Goal: Task Accomplishment & Management: Complete application form

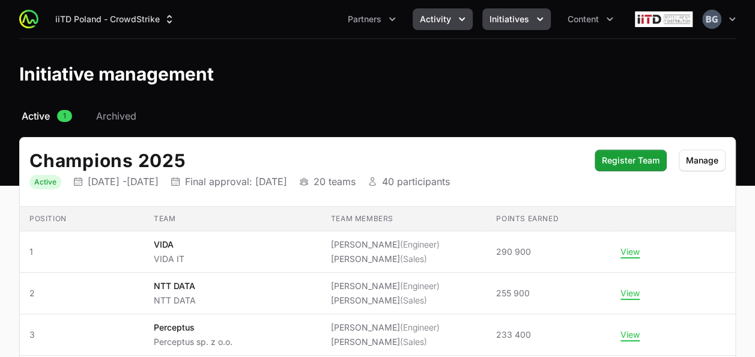
click at [435, 29] on button "Activity" at bounding box center [442, 19] width 60 height 22
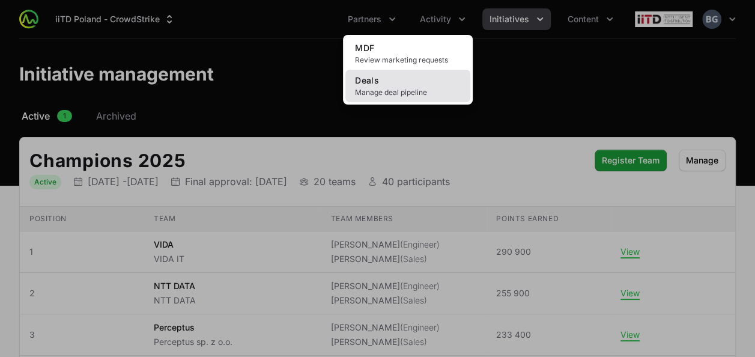
click at [419, 82] on link "Deals Manage deal pipeline" at bounding box center [407, 86] width 125 height 32
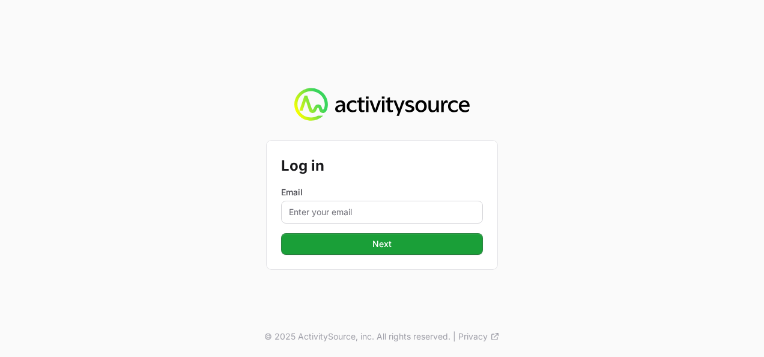
click at [361, 199] on div "Email" at bounding box center [382, 204] width 202 height 37
click at [361, 207] on input "Email" at bounding box center [382, 212] width 202 height 23
type input "[PERSON_NAME][EMAIL_ADDRESS][DOMAIN_NAME]"
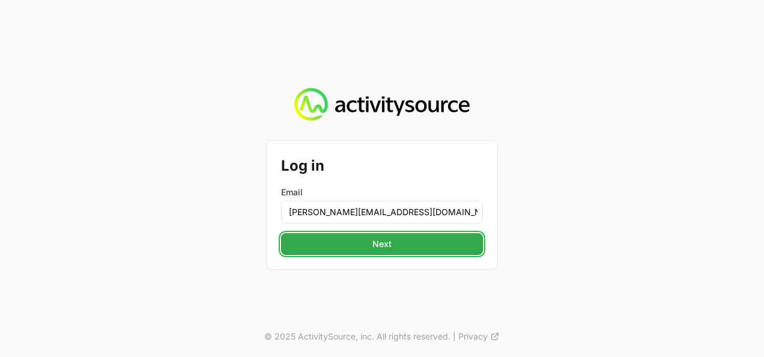
click at [373, 253] on button "Next Next" at bounding box center [382, 244] width 202 height 22
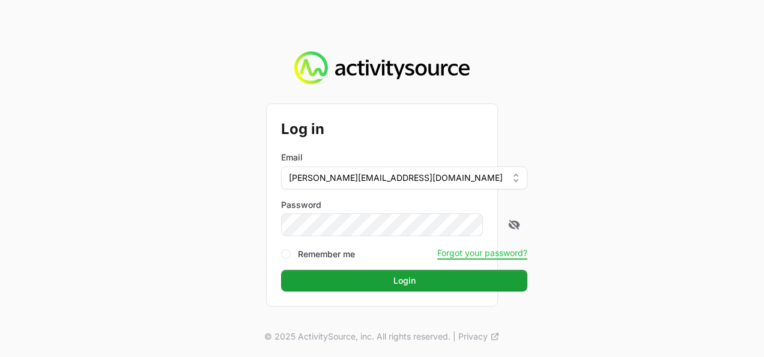
click at [281, 270] on button "Login Login" at bounding box center [404, 281] width 246 height 22
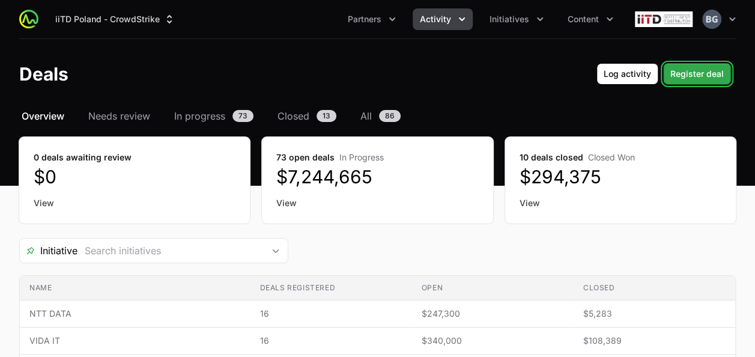
click at [715, 78] on span "Register deal" at bounding box center [696, 74] width 53 height 14
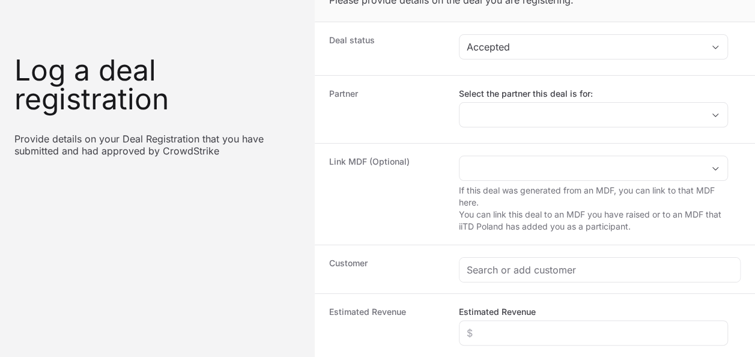
scroll to position [60, 0]
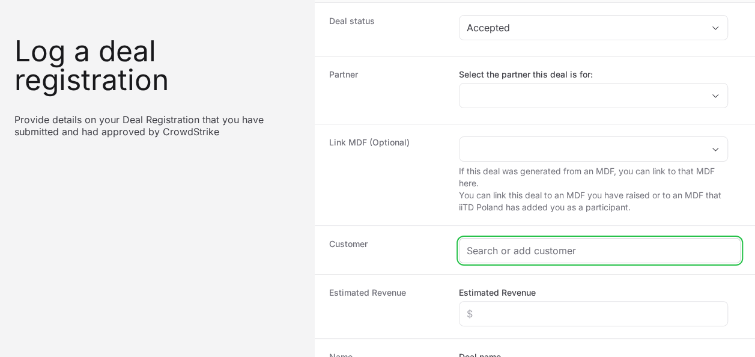
click at [520, 247] on input "Create activity form" at bounding box center [600, 250] width 266 height 14
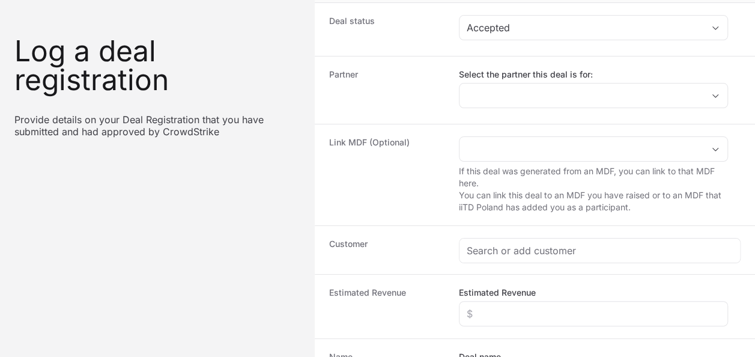
click at [514, 79] on label "Select the partner this deal is for:" at bounding box center [593, 74] width 269 height 12
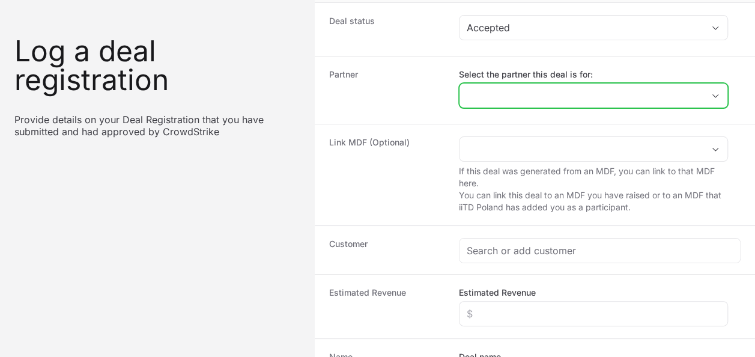
click at [514, 83] on input "Select the partner this deal is for:" at bounding box center [581, 95] width 244 height 24
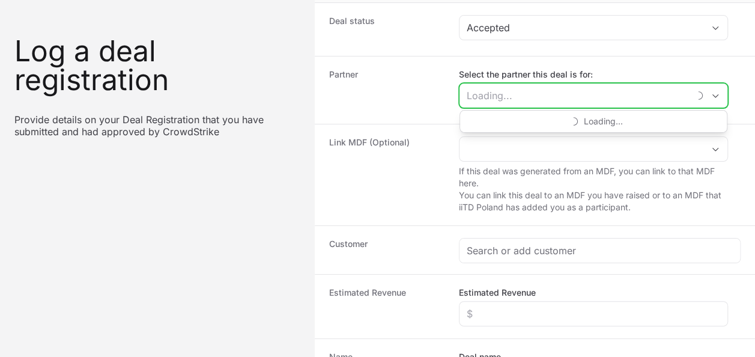
click at [517, 89] on input "Select the partner this deal is for:" at bounding box center [573, 95] width 229 height 24
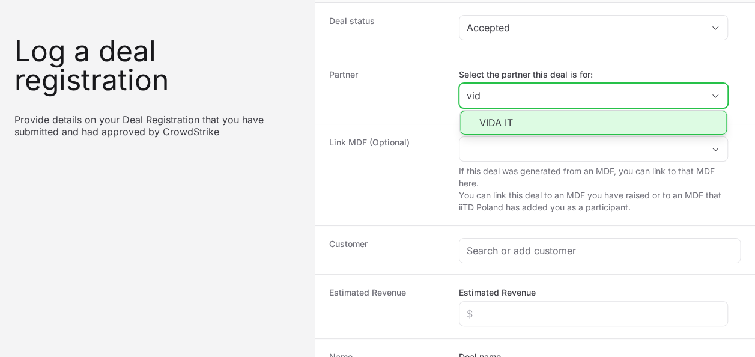
click at [512, 116] on li "VIDA IT" at bounding box center [593, 122] width 267 height 24
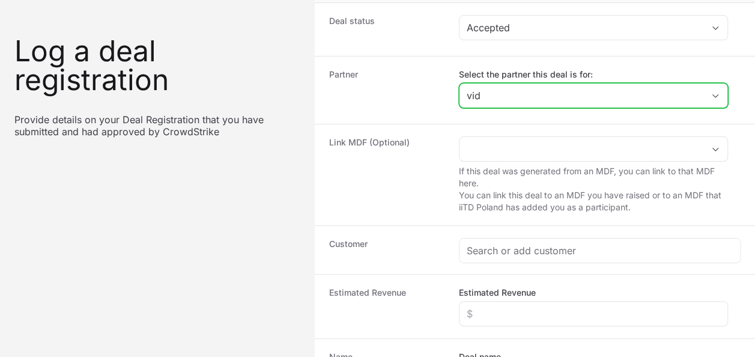
type input "VIDA IT"
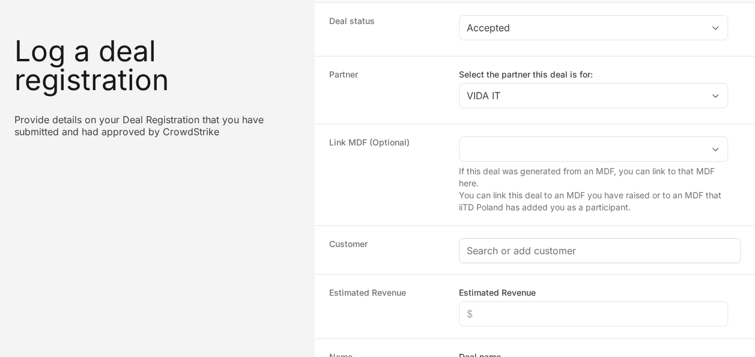
click at [490, 257] on div "Create activity form" at bounding box center [599, 250] width 280 height 24
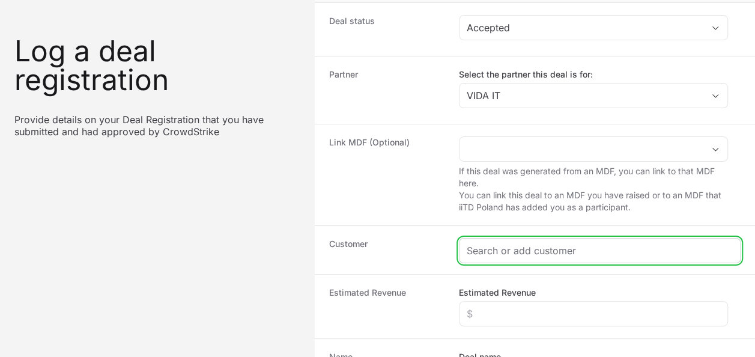
click at [494, 251] on input "Create activity form" at bounding box center [600, 250] width 266 height 14
paste input "Kleen-Tex Polska Sp. z o.o."
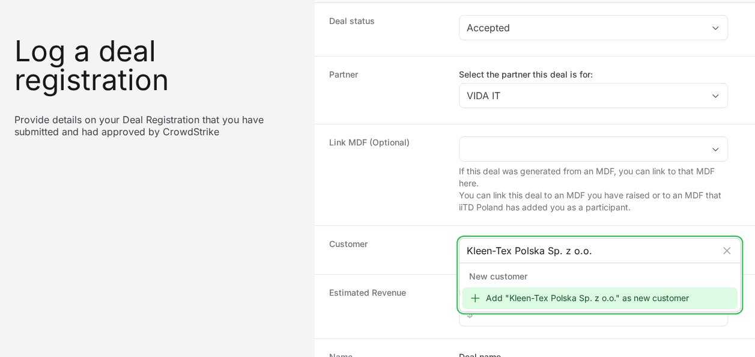
type input "Kleen-Tex Polska Sp. z o.o."
click at [523, 297] on div "Add "Kleen-Tex Polska Sp. z o.o." as new customer" at bounding box center [600, 298] width 276 height 22
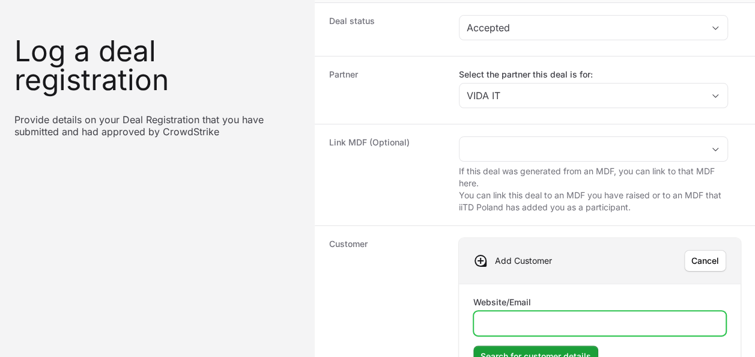
paste input "https://kleen-tex.eu/"
type input "https://kleen-tex.eu/"
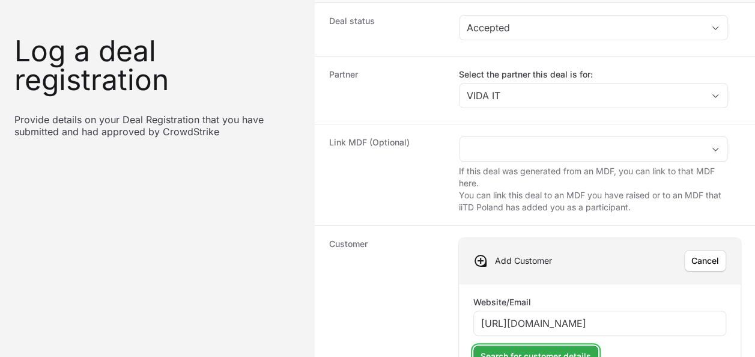
click at [523, 349] on span "Search for customer details" at bounding box center [535, 356] width 110 height 14
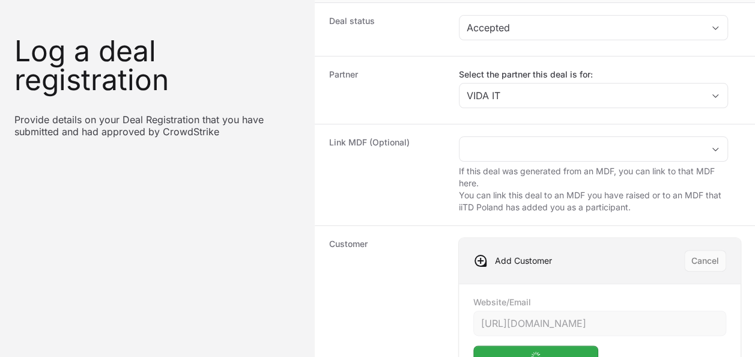
scroll to position [120, 0]
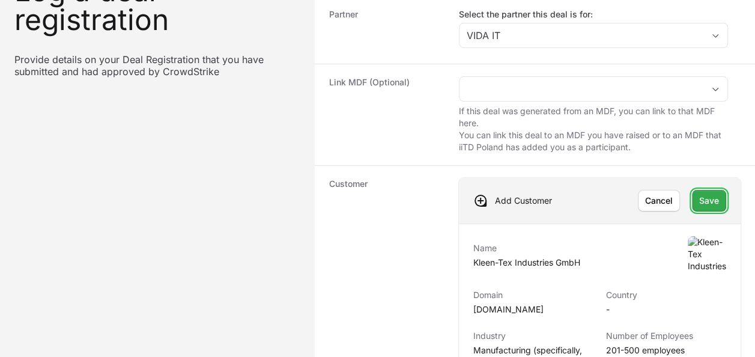
click at [710, 207] on button "Save Save" at bounding box center [709, 201] width 34 height 22
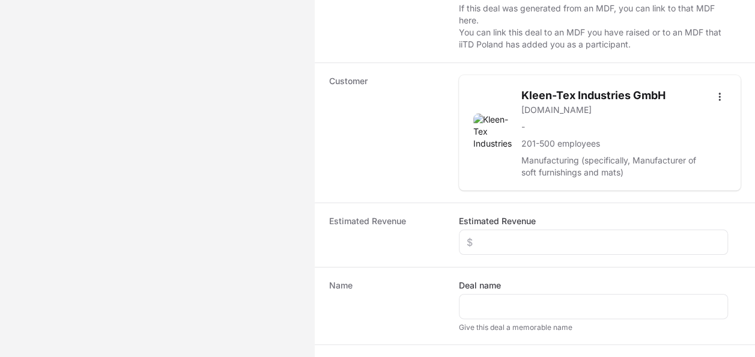
scroll to position [240, 0]
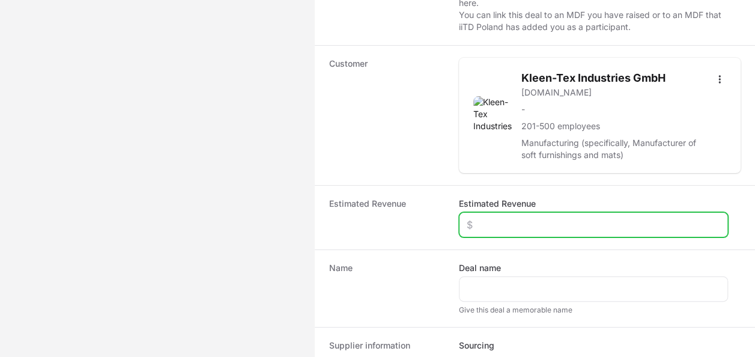
click at [507, 227] on input "Estimated Revenue" at bounding box center [593, 224] width 253 height 14
type input "$15,000"
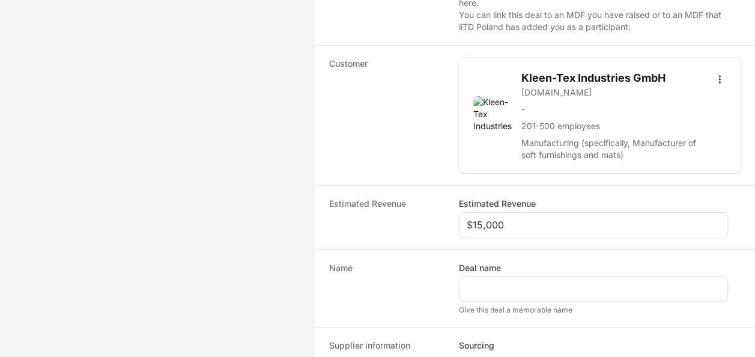
click at [515, 316] on div "Name Deal name Give this deal a memorable name" at bounding box center [535, 287] width 440 height 77
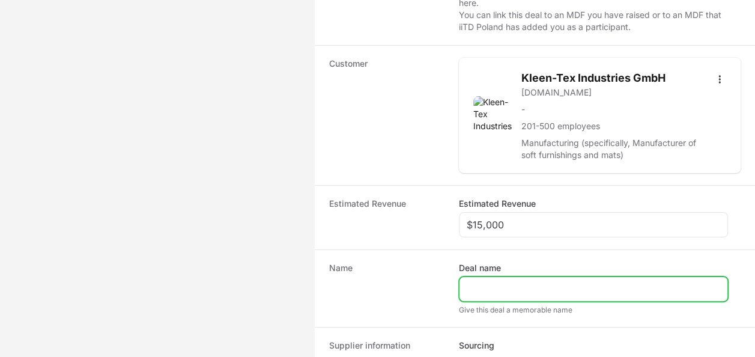
click at [518, 292] on input "Deal name" at bounding box center [593, 289] width 253 height 14
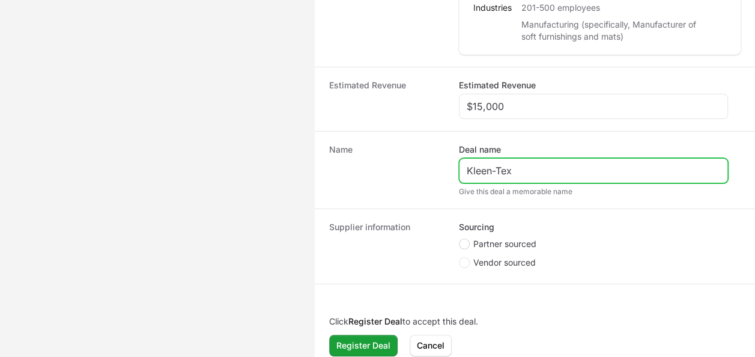
scroll to position [366, 0]
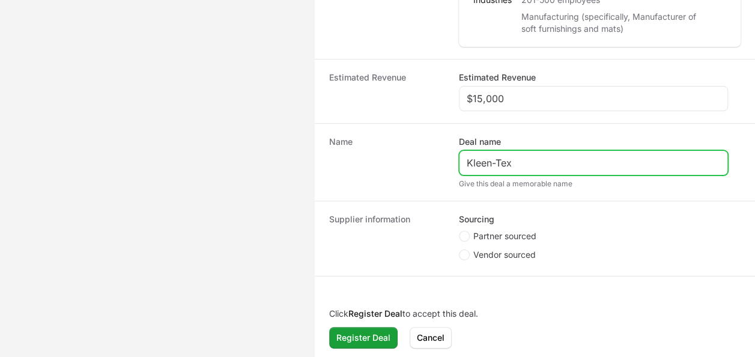
type input "Kleen-Tex"
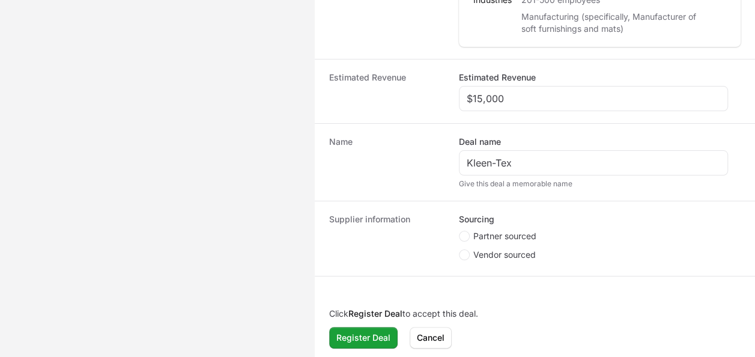
click at [490, 239] on li "Partner sourced" at bounding box center [593, 237] width 269 height 15
drag, startPoint x: 490, startPoint y: 239, endPoint x: 491, endPoint y: 231, distance: 8.4
click at [491, 231] on span "Partner sourced" at bounding box center [504, 236] width 63 height 12
click at [460, 231] on input "Partner sourced" at bounding box center [459, 231] width 1 height 1
radio input "true"
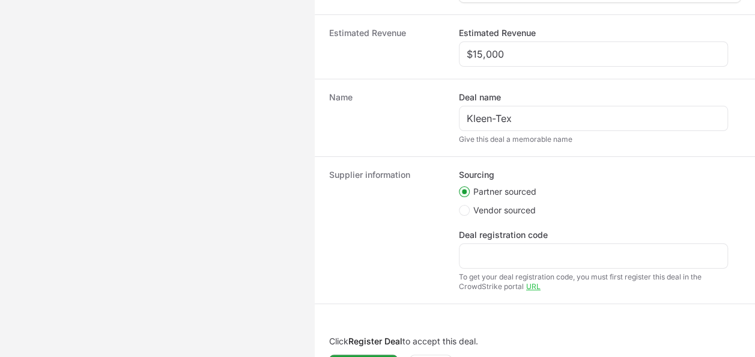
scroll to position [426, 0]
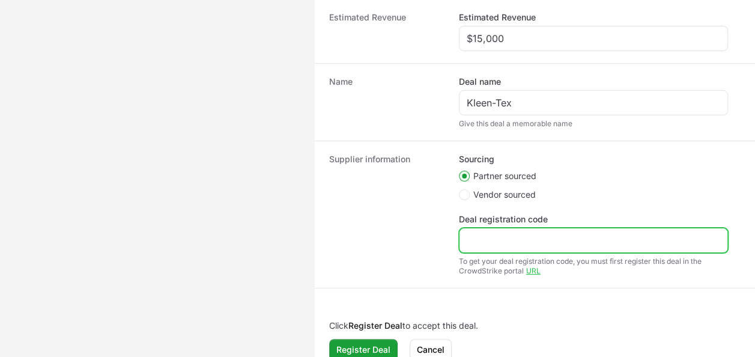
click at [555, 236] on input "Deal registration code" at bounding box center [593, 240] width 253 height 14
paste input "DR-eab69e8b"
type input "DR-eab69e8b"
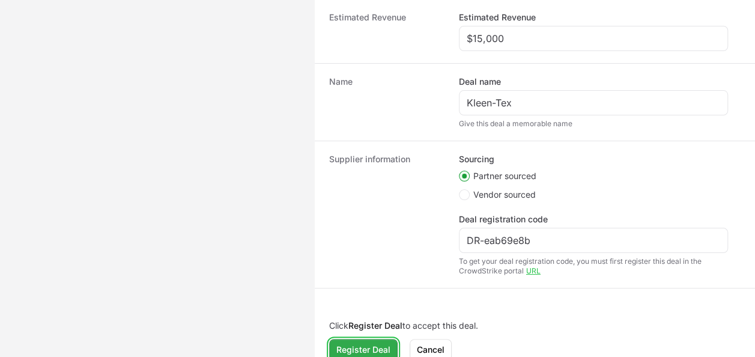
click at [367, 342] on span "Register Deal" at bounding box center [363, 349] width 54 height 14
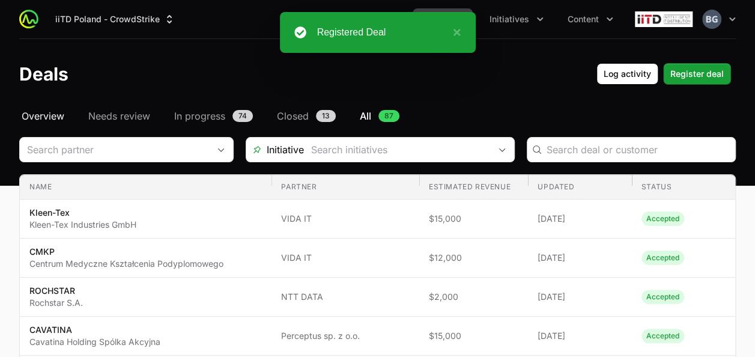
click at [42, 119] on span "Overview" at bounding box center [43, 116] width 43 height 14
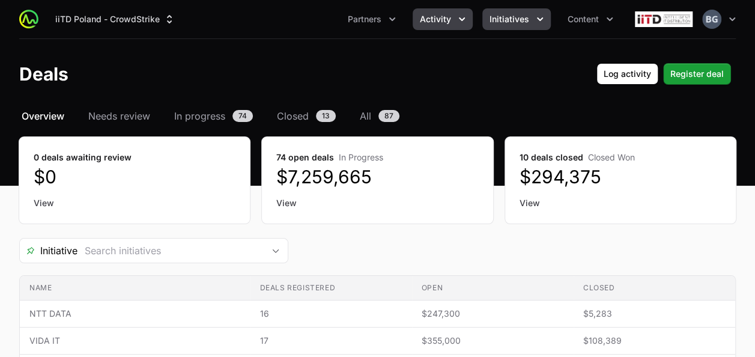
click at [543, 22] on icon "Initiatives menu" at bounding box center [540, 19] width 12 height 12
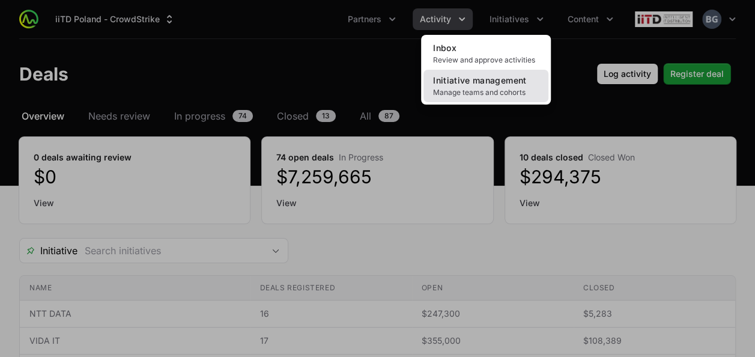
click at [515, 81] on span "Initiative management" at bounding box center [479, 80] width 93 height 10
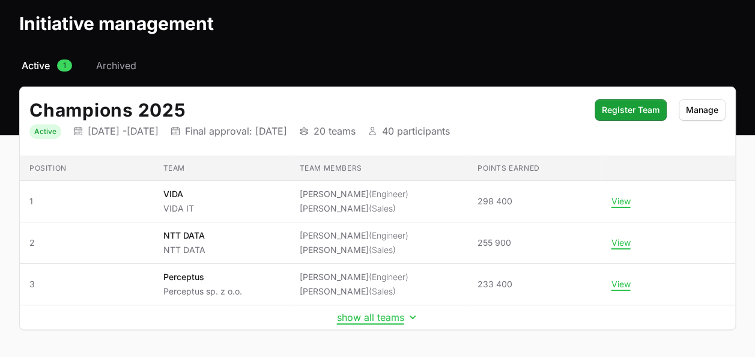
scroll to position [91, 0]
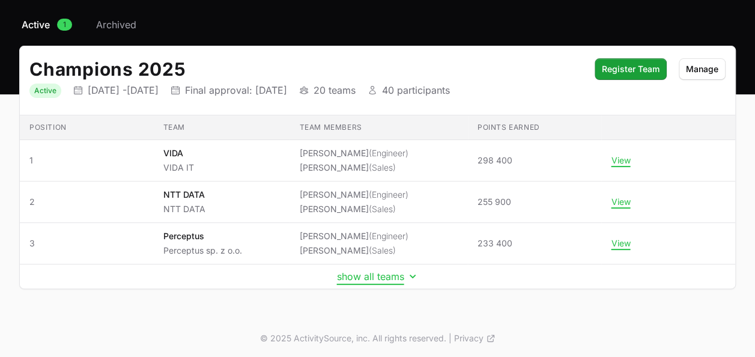
click at [371, 283] on td "show all teams" at bounding box center [377, 276] width 715 height 25
click at [371, 276] on button "show all teams" at bounding box center [378, 276] width 82 height 12
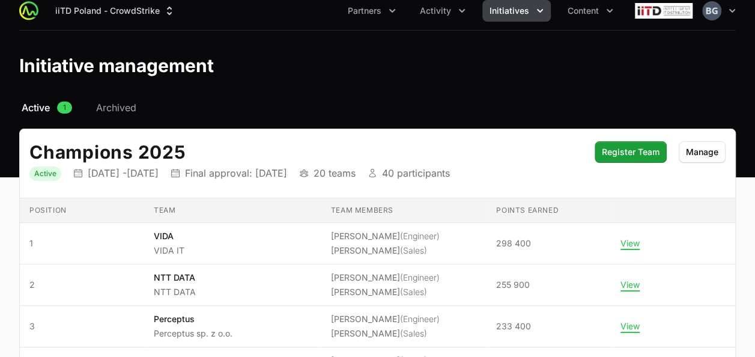
scroll to position [0, 0]
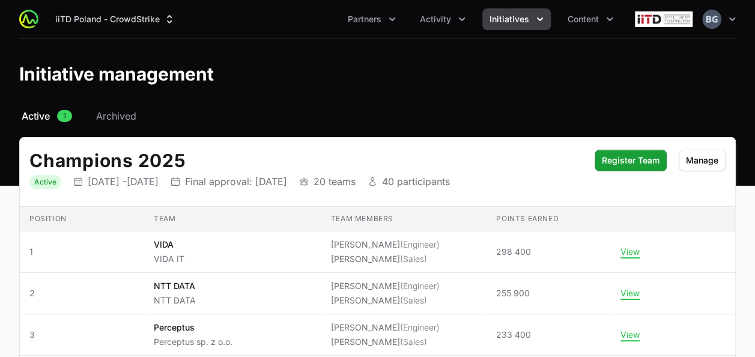
click at [504, 17] on span "Initiatives" at bounding box center [509, 19] width 40 height 12
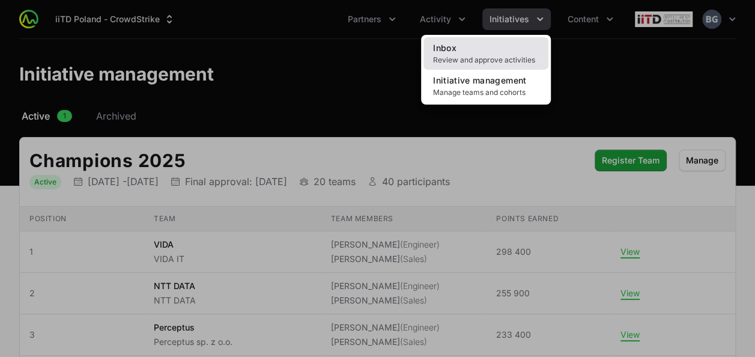
click at [486, 61] on span "Review and approve activities" at bounding box center [486, 60] width 106 height 10
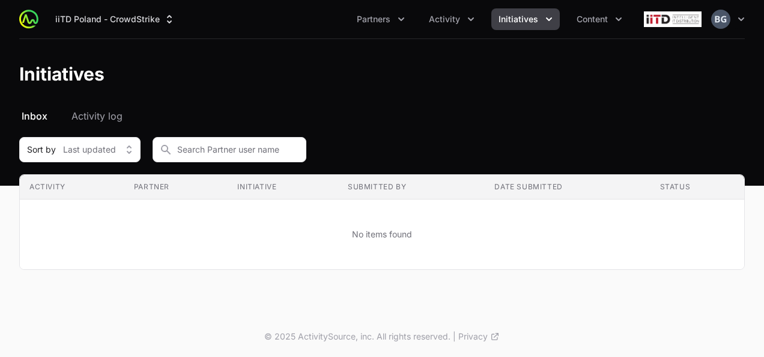
click at [441, 25] on button "Activity" at bounding box center [451, 19] width 60 height 22
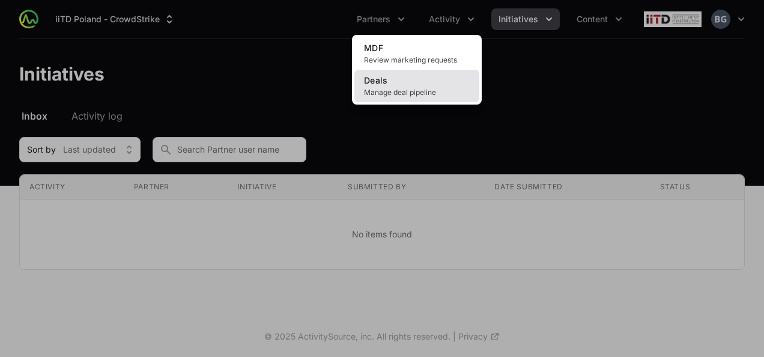
click at [397, 89] on span "Manage deal pipeline" at bounding box center [417, 93] width 106 height 10
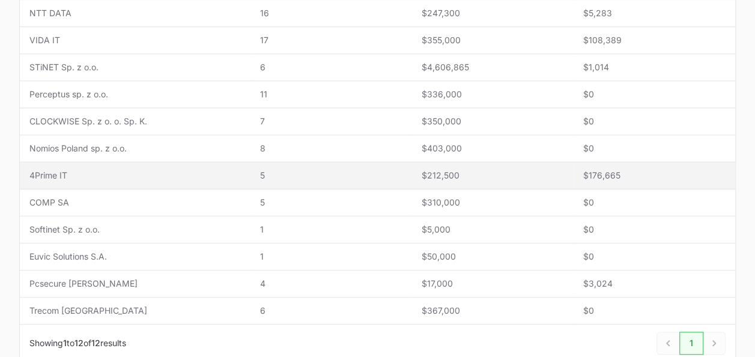
scroll to position [360, 0]
